Goal: Task Accomplishment & Management: Complete application form

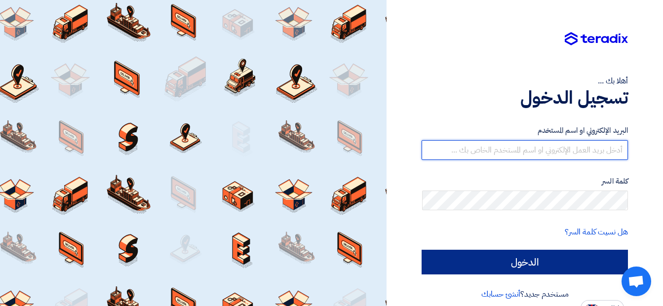
type input "[EMAIL_ADDRESS][DOMAIN_NAME]"
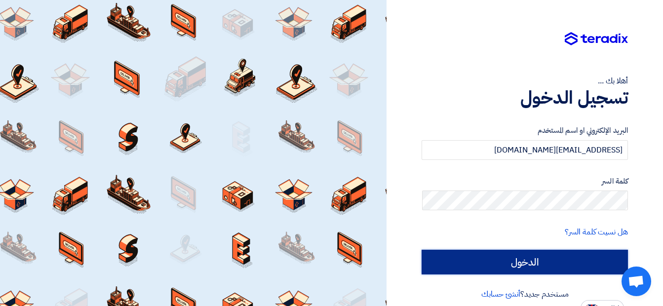
click at [527, 258] on input "الدخول" at bounding box center [525, 262] width 206 height 25
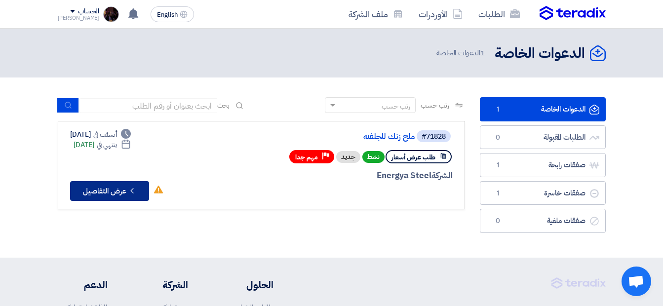
click at [127, 192] on button "Check details عرض التفاصيل" at bounding box center [109, 191] width 79 height 20
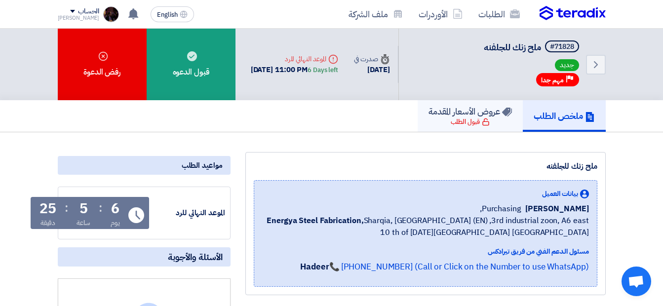
click at [466, 120] on div "قبول الطلب" at bounding box center [470, 122] width 39 height 10
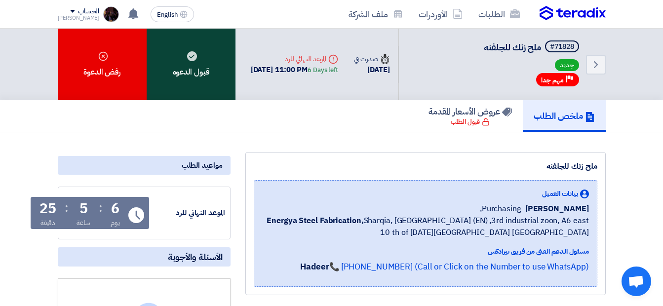
click at [192, 61] on use at bounding box center [192, 56] width 10 height 10
